Goal: Check status: Check status

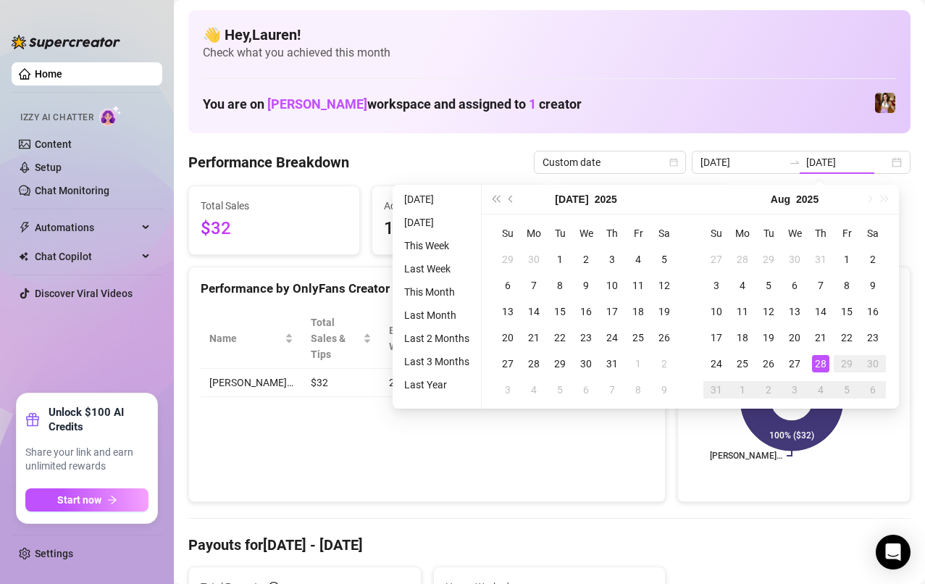
click at [846, 336] on div "22" at bounding box center [846, 337] width 17 height 17
type input "[DATE]"
click at [819, 365] on div "28" at bounding box center [820, 363] width 17 height 17
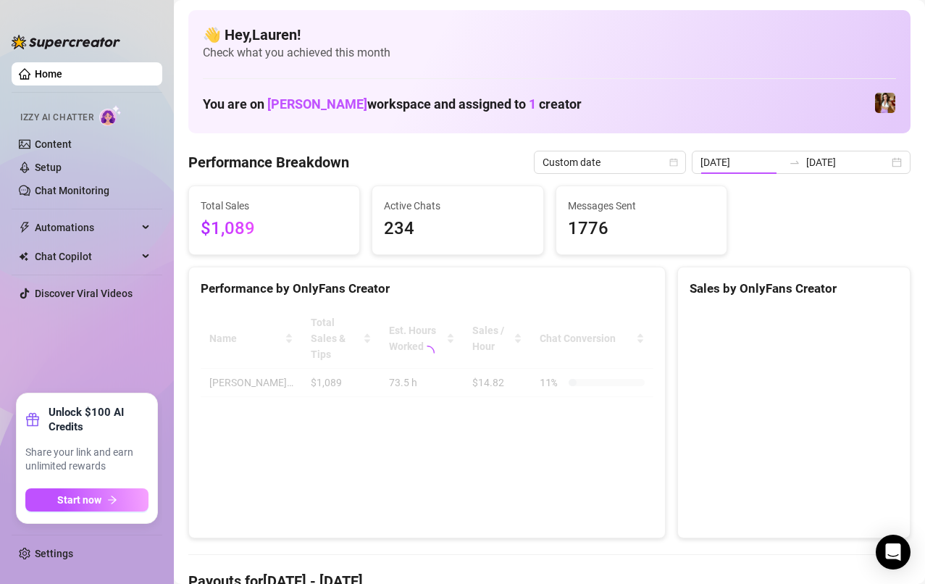
type input "[DATE]"
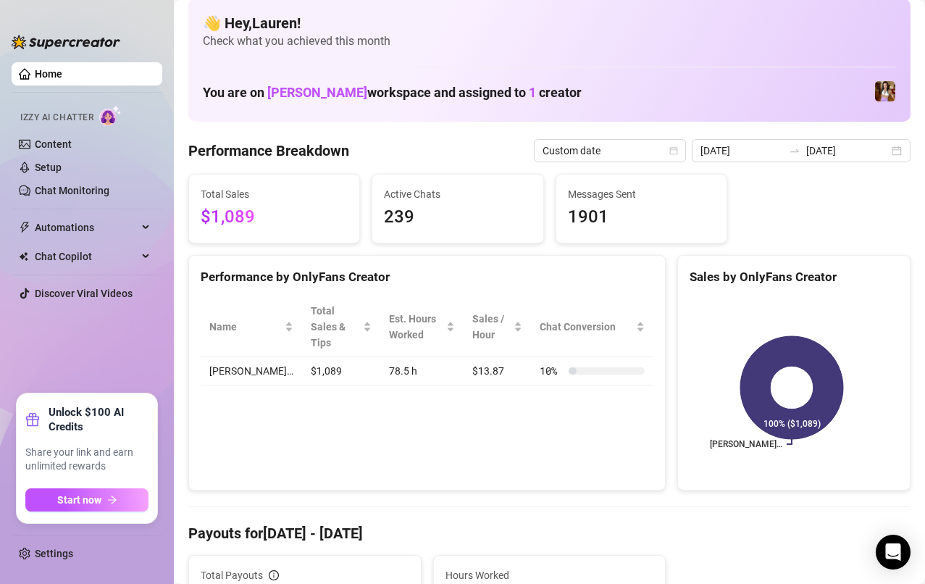
scroll to position [11, 0]
click at [874, 151] on input "[DATE]" at bounding box center [847, 151] width 83 height 16
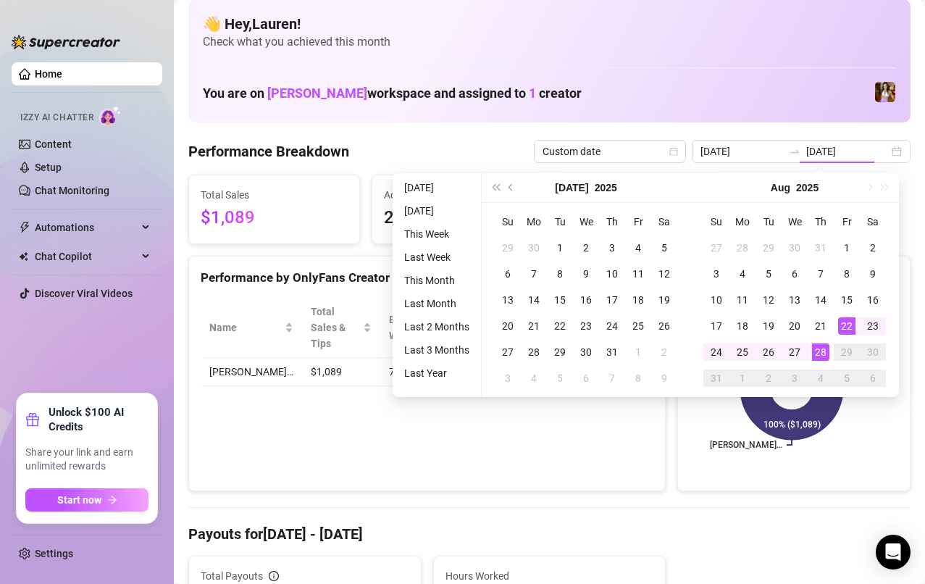
click at [848, 305] on div "15" at bounding box center [846, 299] width 17 height 17
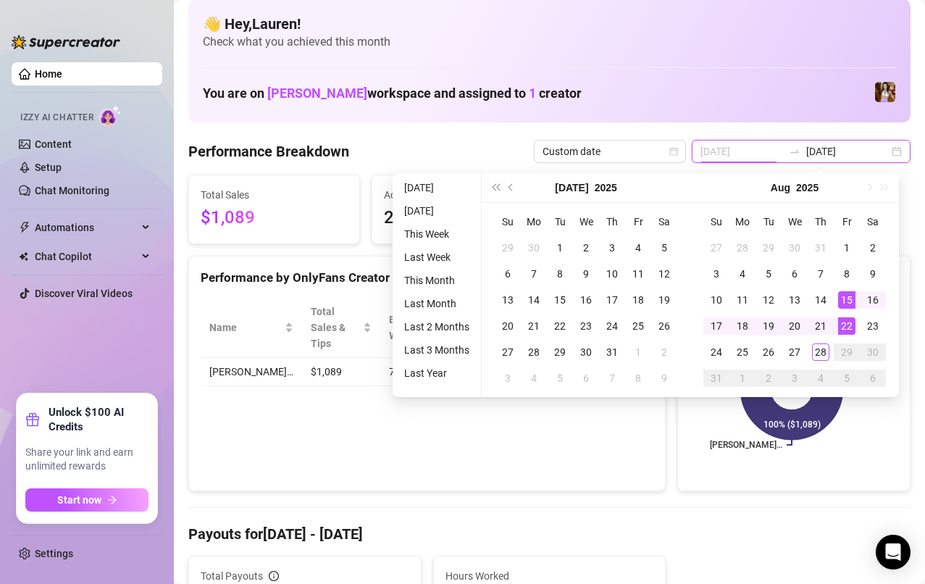
type input "[DATE]"
click at [818, 325] on div "21" at bounding box center [820, 325] width 17 height 17
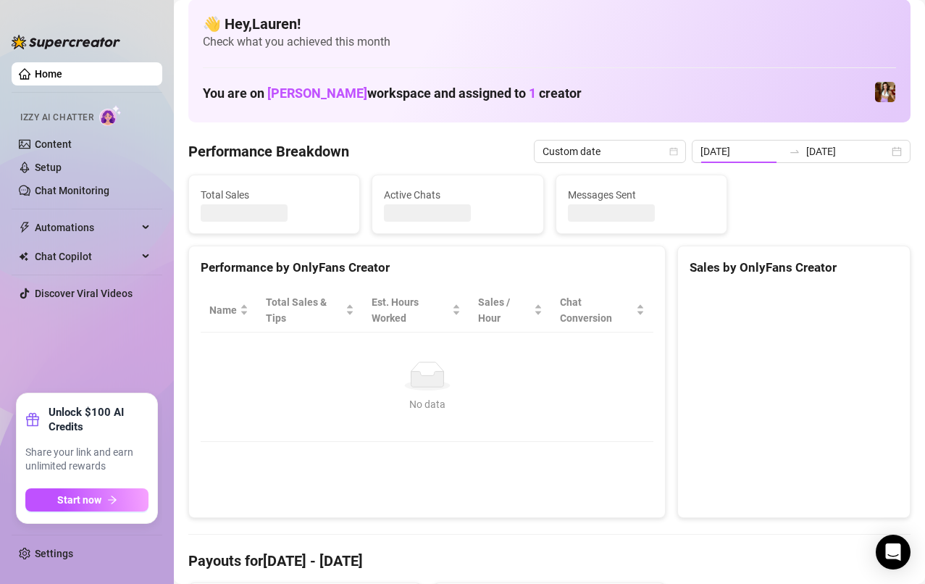
type input "[DATE]"
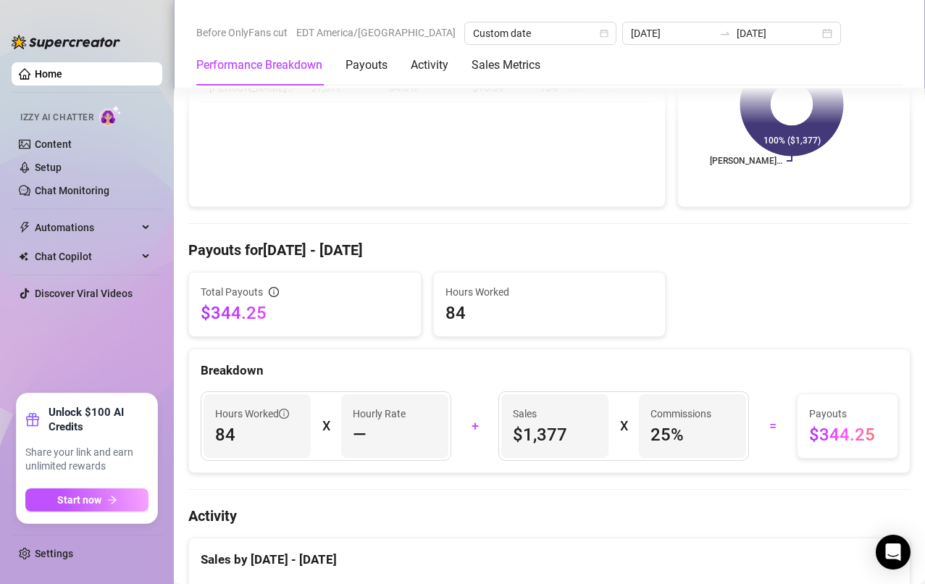
scroll to position [362, 0]
